Goal: Task Accomplishment & Management: Manage account settings

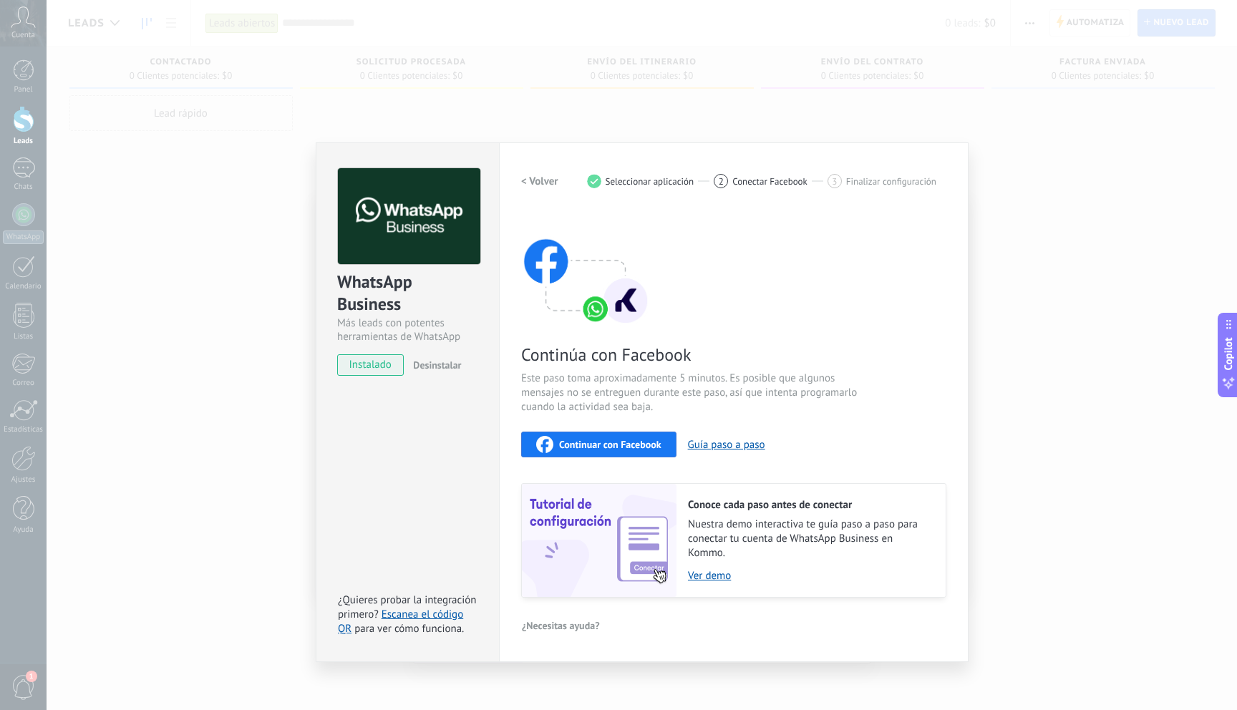
click at [531, 96] on div "WhatsApp Business Más leads con potentes herramientas de WhatsApp instalado Des…" at bounding box center [642, 355] width 1190 height 710
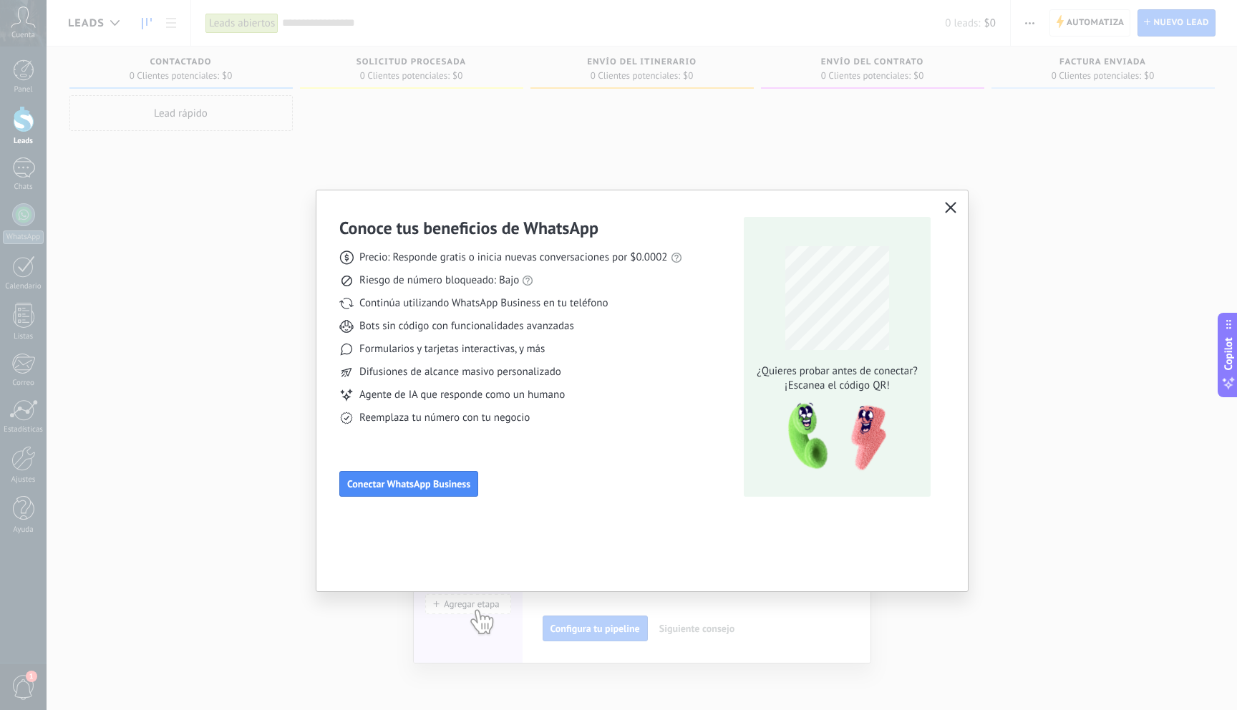
click at [946, 210] on icon "button" at bounding box center [950, 207] width 11 height 11
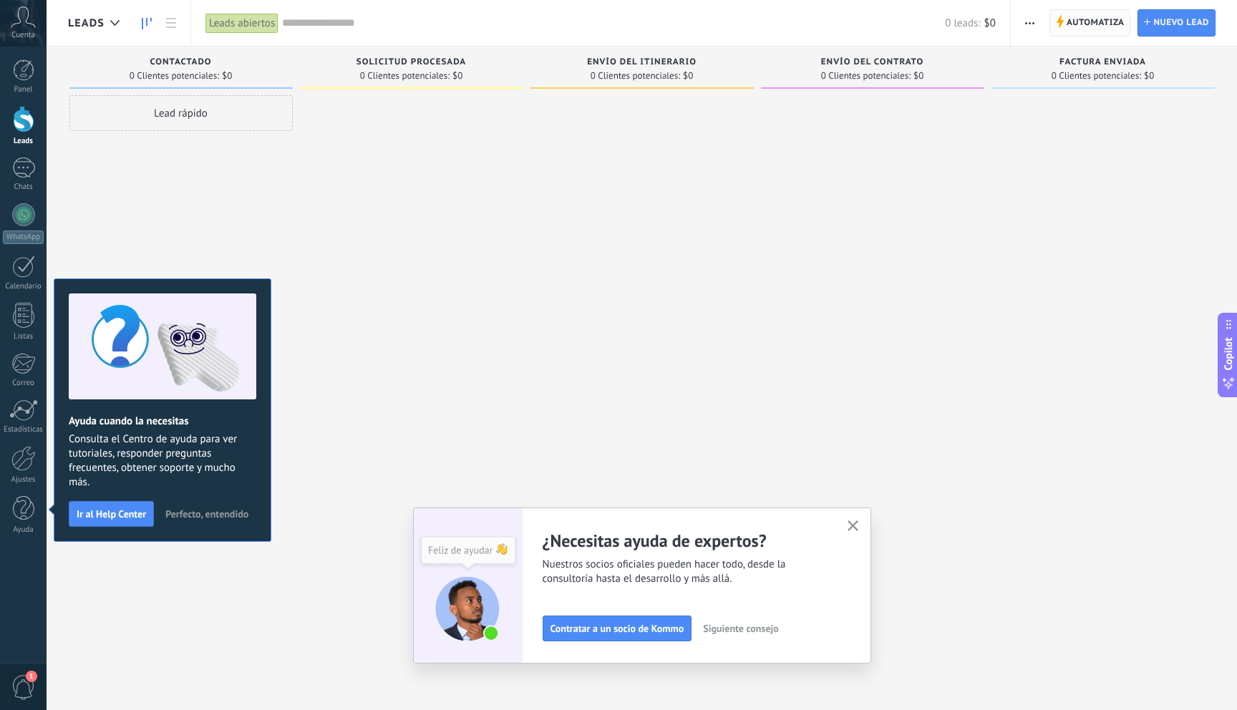
click at [1104, 24] on span "Automatiza" at bounding box center [1095, 23] width 58 height 26
